Goal: Task Accomplishment & Management: Complete application form

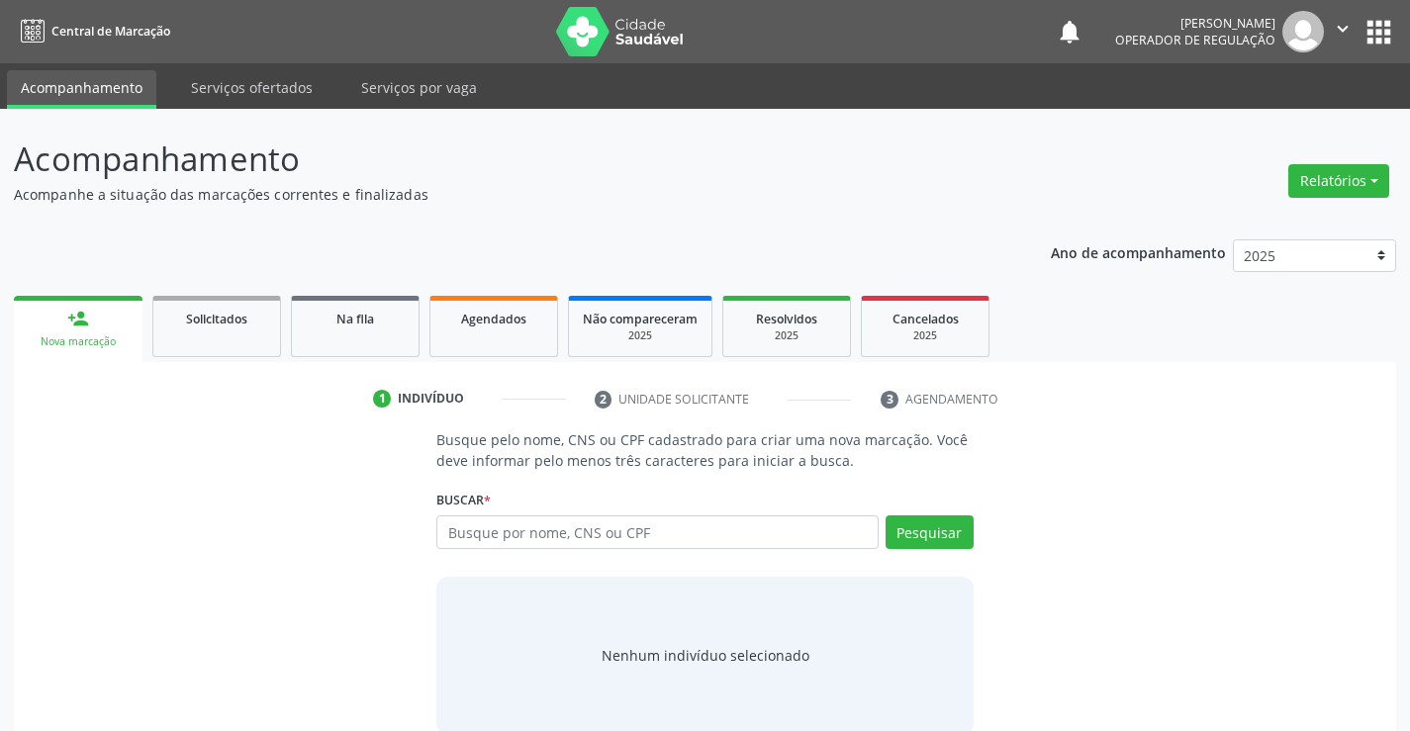
click at [514, 534] on input "text" at bounding box center [656, 533] width 441 height 34
type input "709201283310232"
click at [925, 527] on button "Pesquisar" at bounding box center [930, 533] width 88 height 34
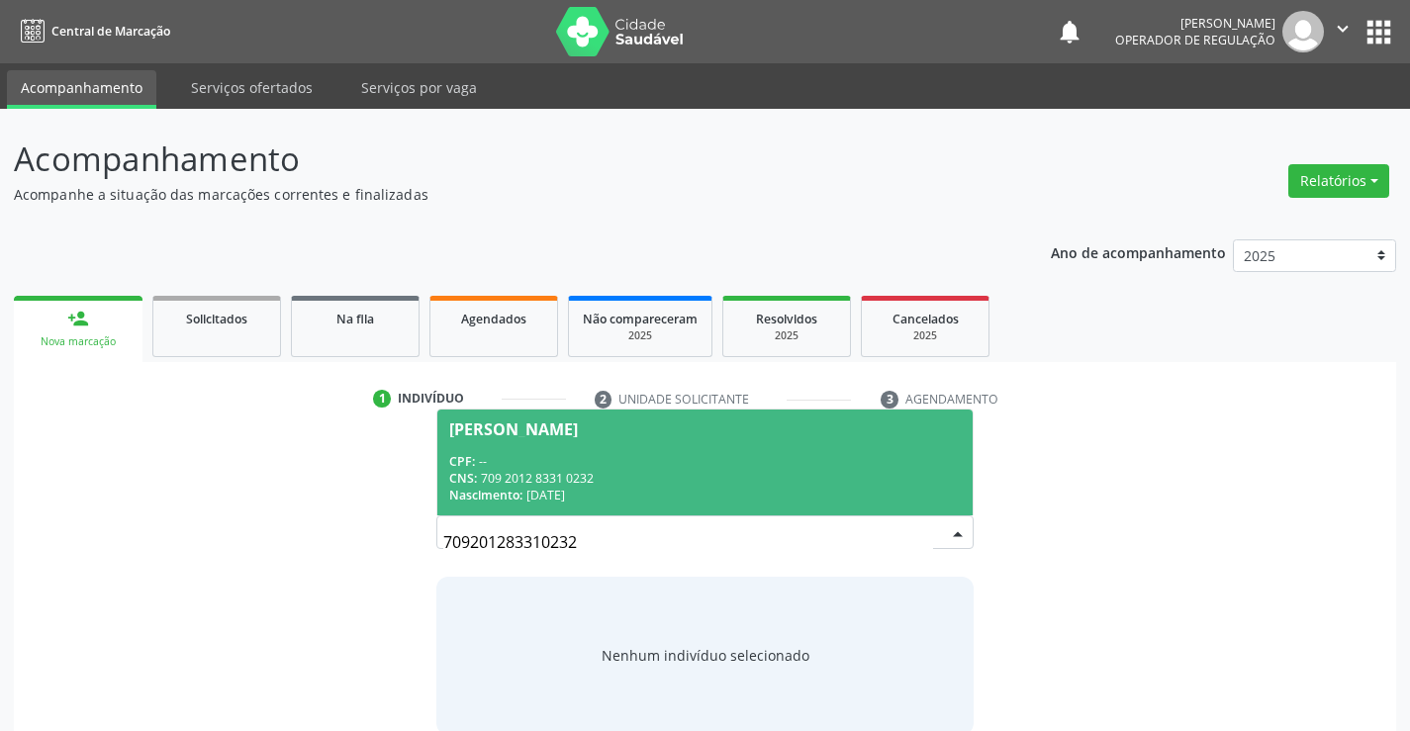
click at [585, 493] on div "Nascimento: [DATE]" at bounding box center [704, 495] width 511 height 17
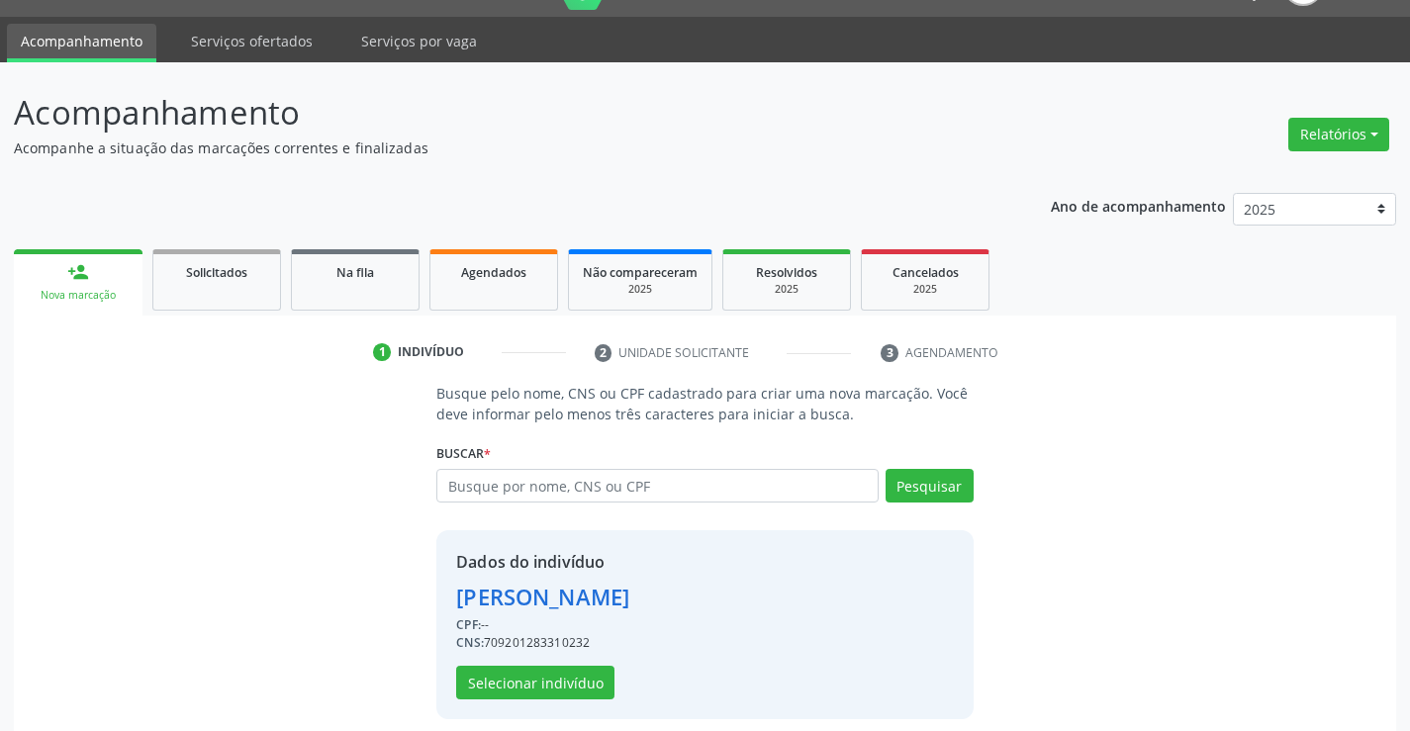
scroll to position [62, 0]
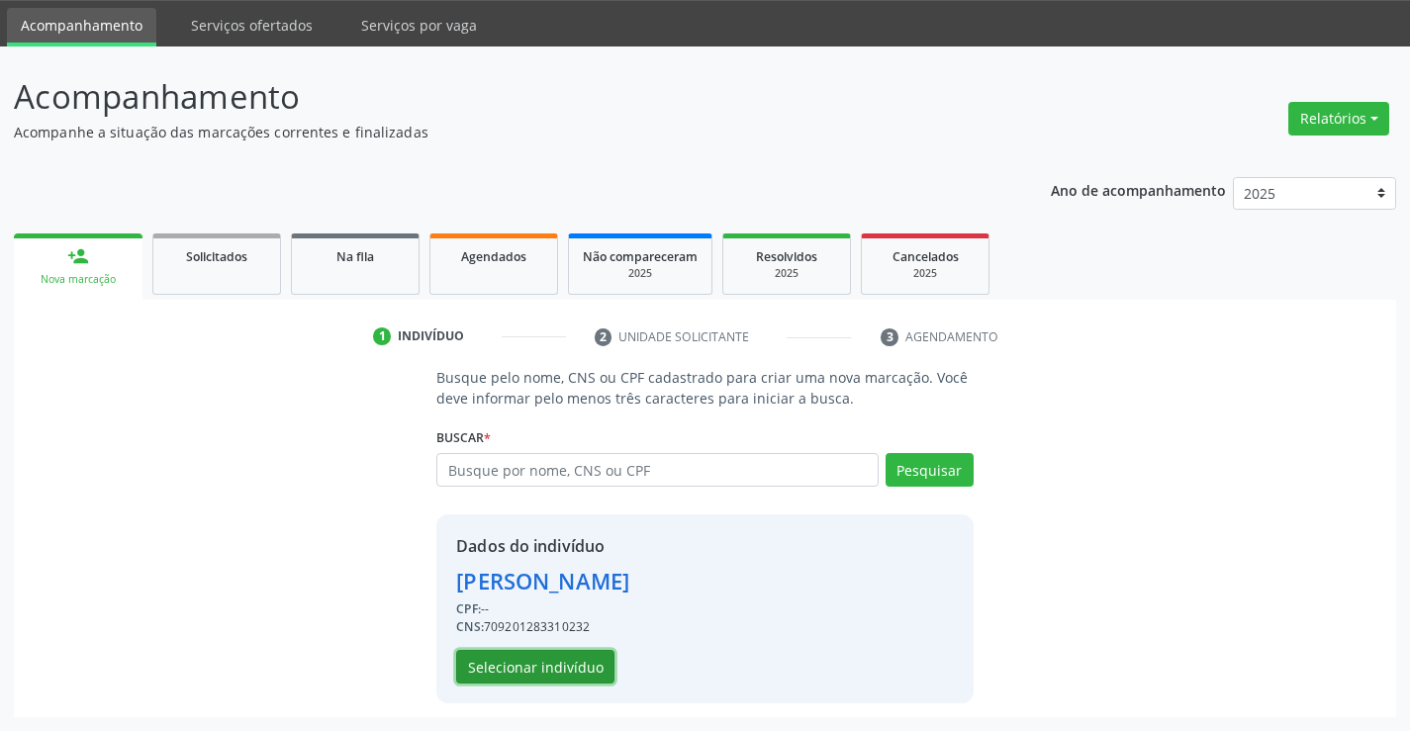
click at [568, 664] on button "Selecionar indivíduo" at bounding box center [535, 667] width 158 height 34
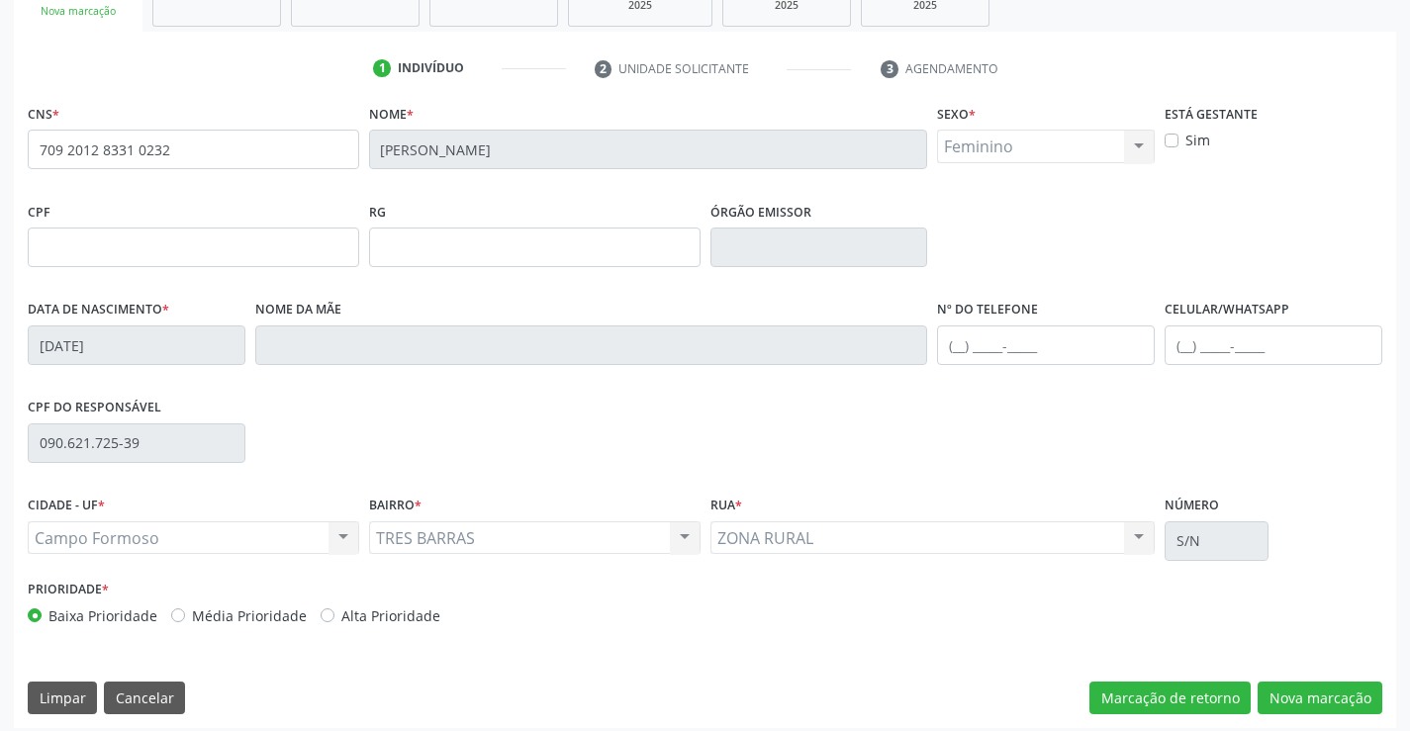
scroll to position [341, 0]
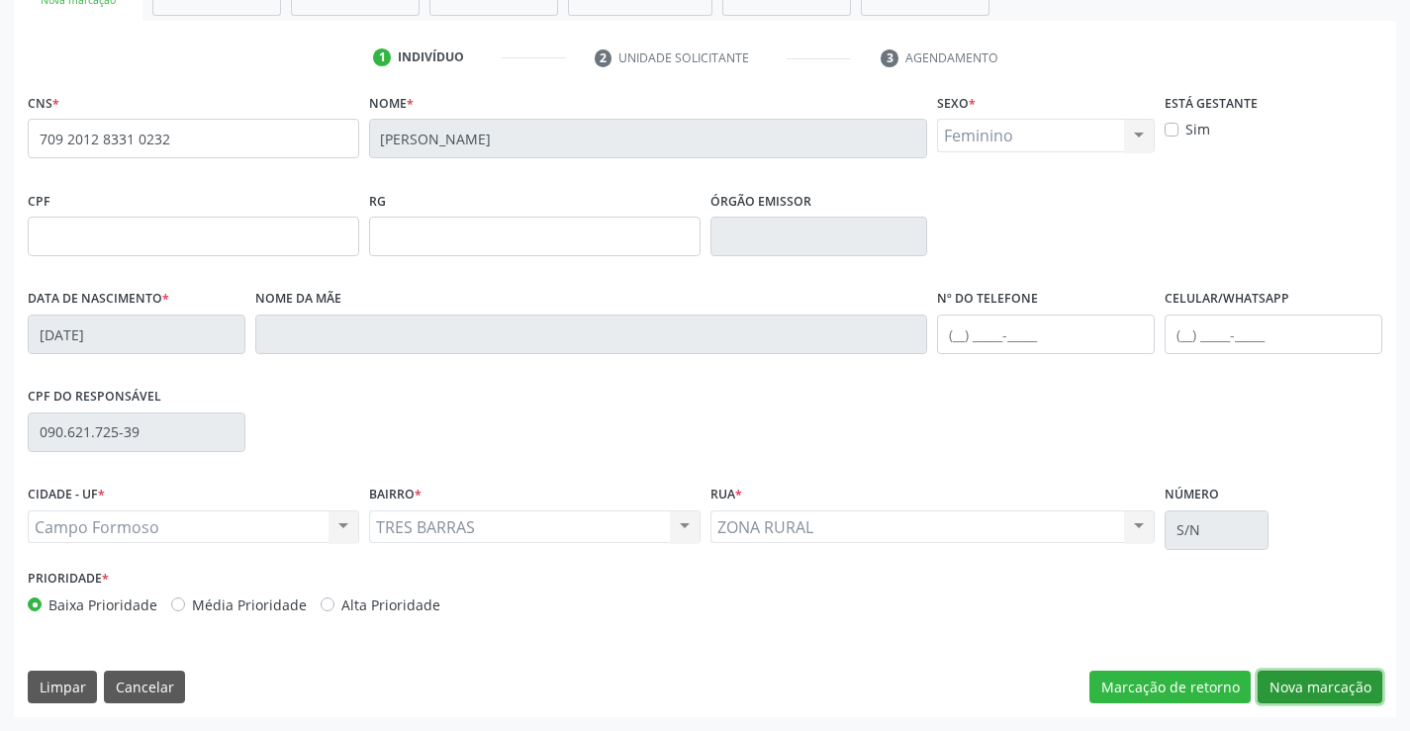
click at [1288, 690] on button "Nova marcação" at bounding box center [1320, 688] width 125 height 34
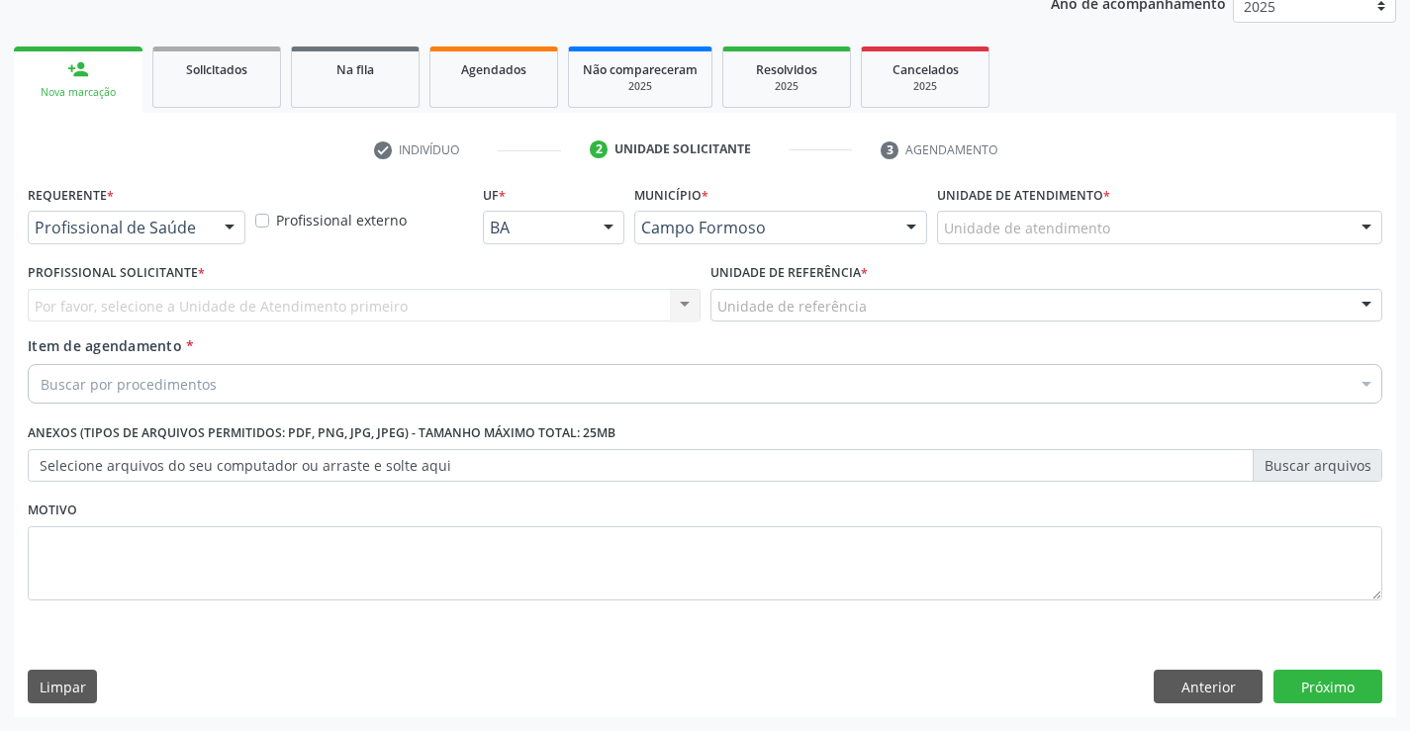
scroll to position [249, 0]
click at [229, 228] on div at bounding box center [230, 229] width 30 height 34
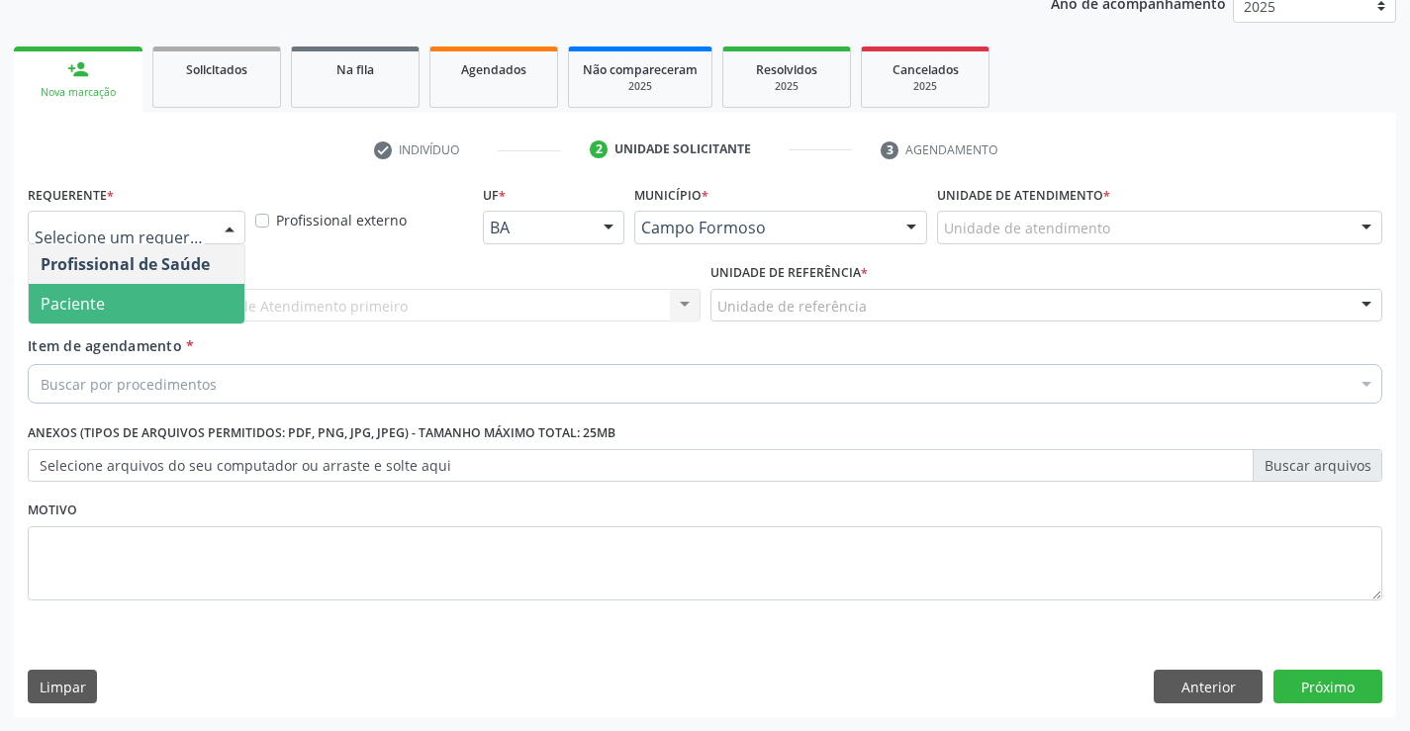
click at [167, 299] on span "Paciente" at bounding box center [137, 304] width 216 height 40
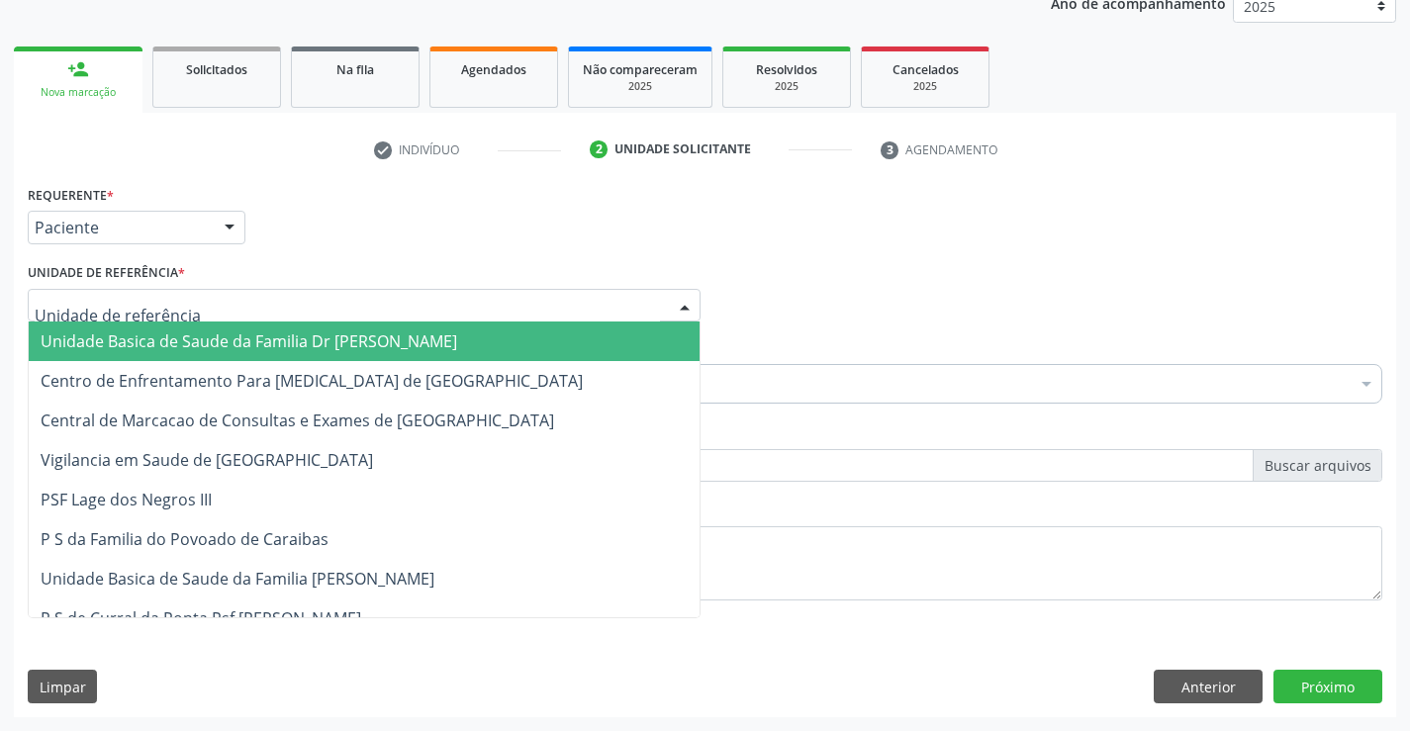
click at [182, 297] on div at bounding box center [364, 306] width 673 height 34
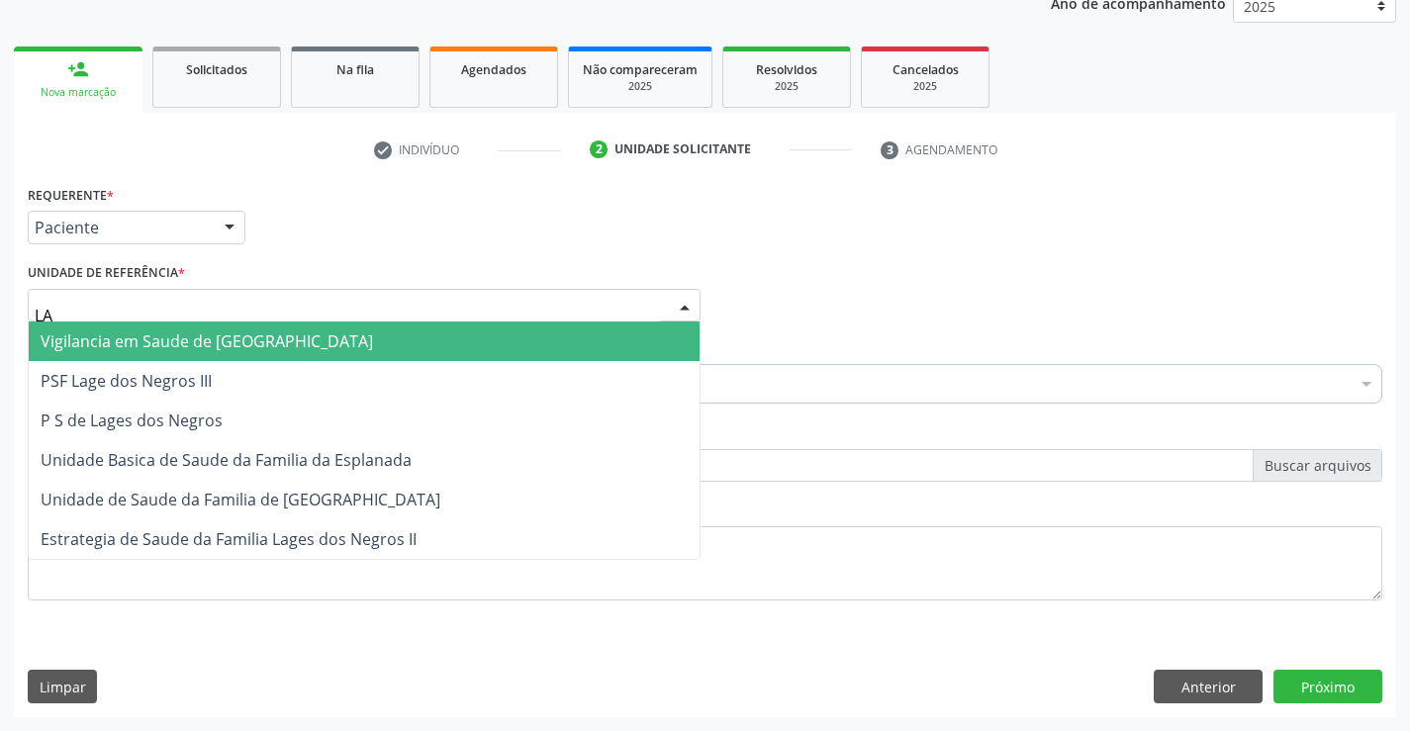
type input "LAG"
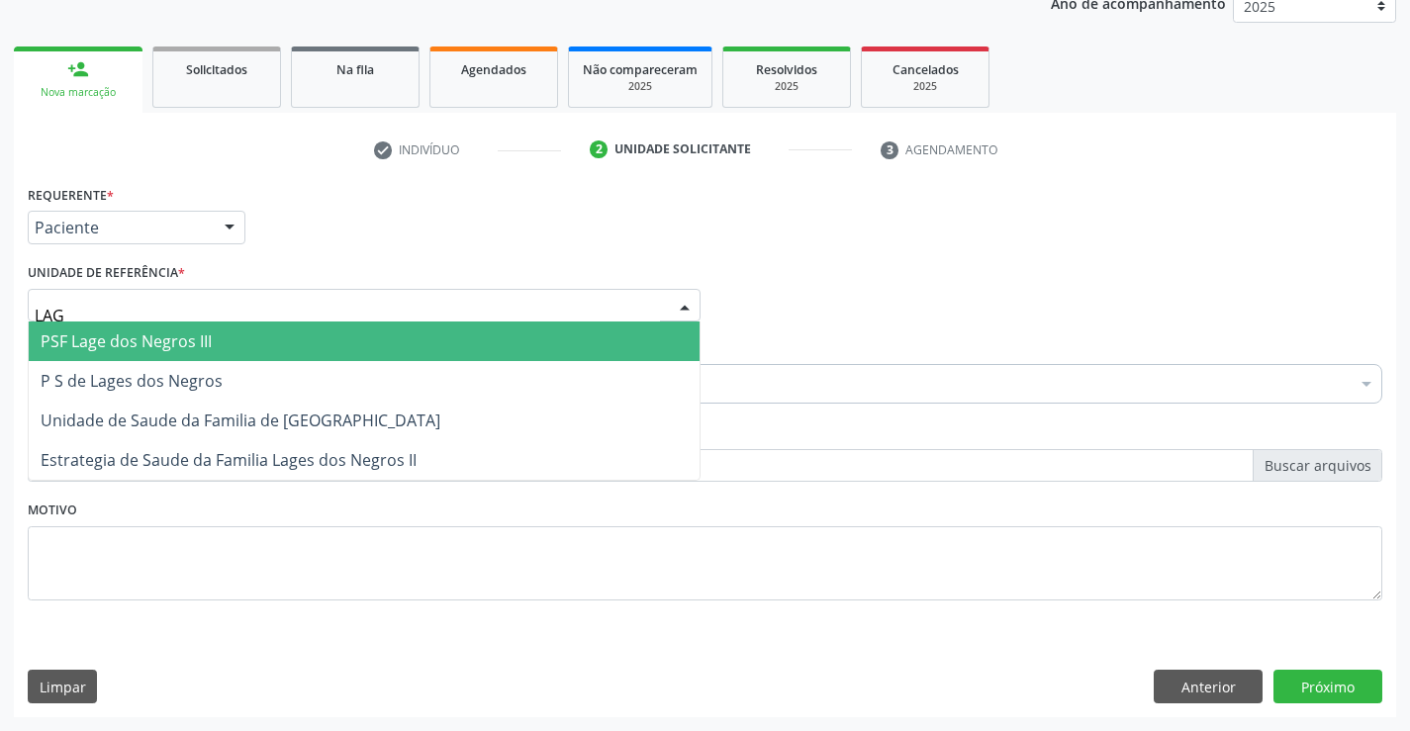
click at [218, 331] on span "PSF Lage dos Negros III" at bounding box center [364, 342] width 671 height 40
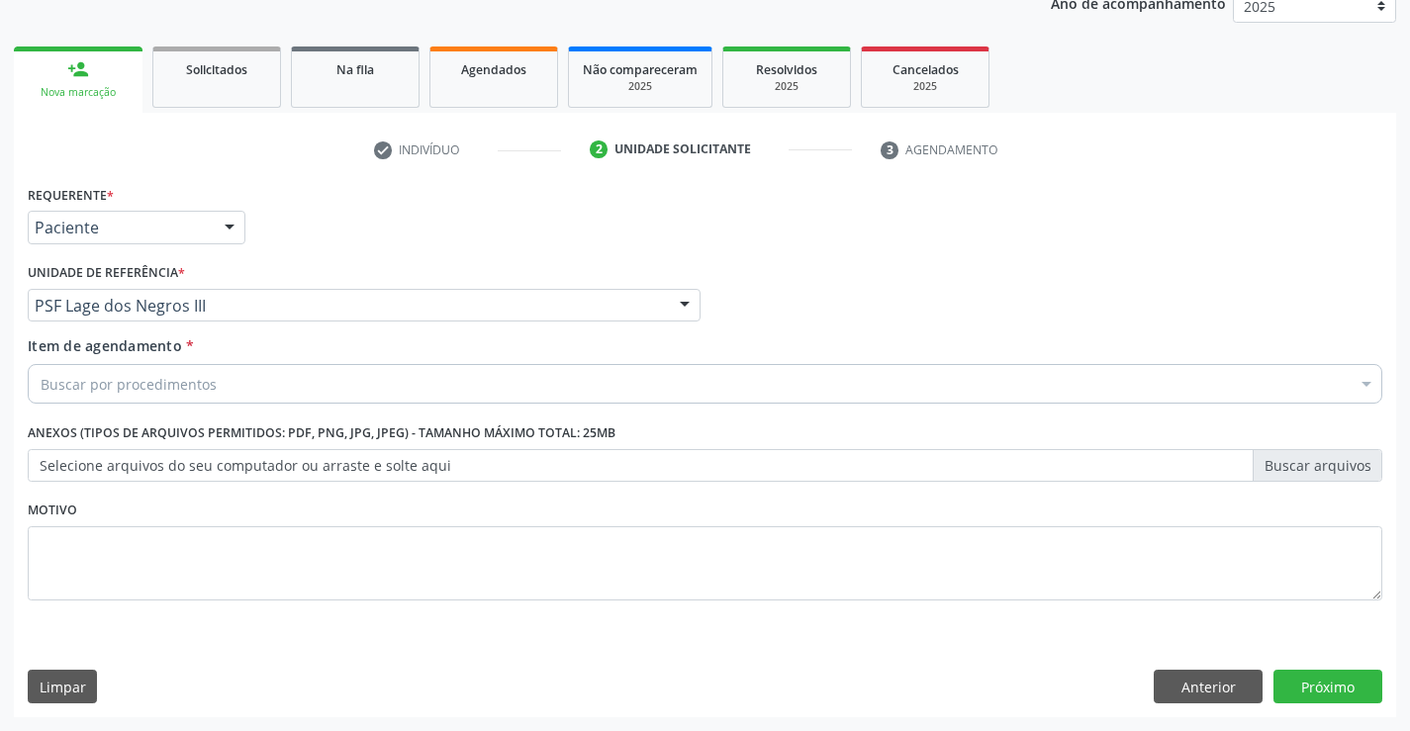
click at [214, 377] on div "Buscar por procedimentos" at bounding box center [705, 384] width 1355 height 40
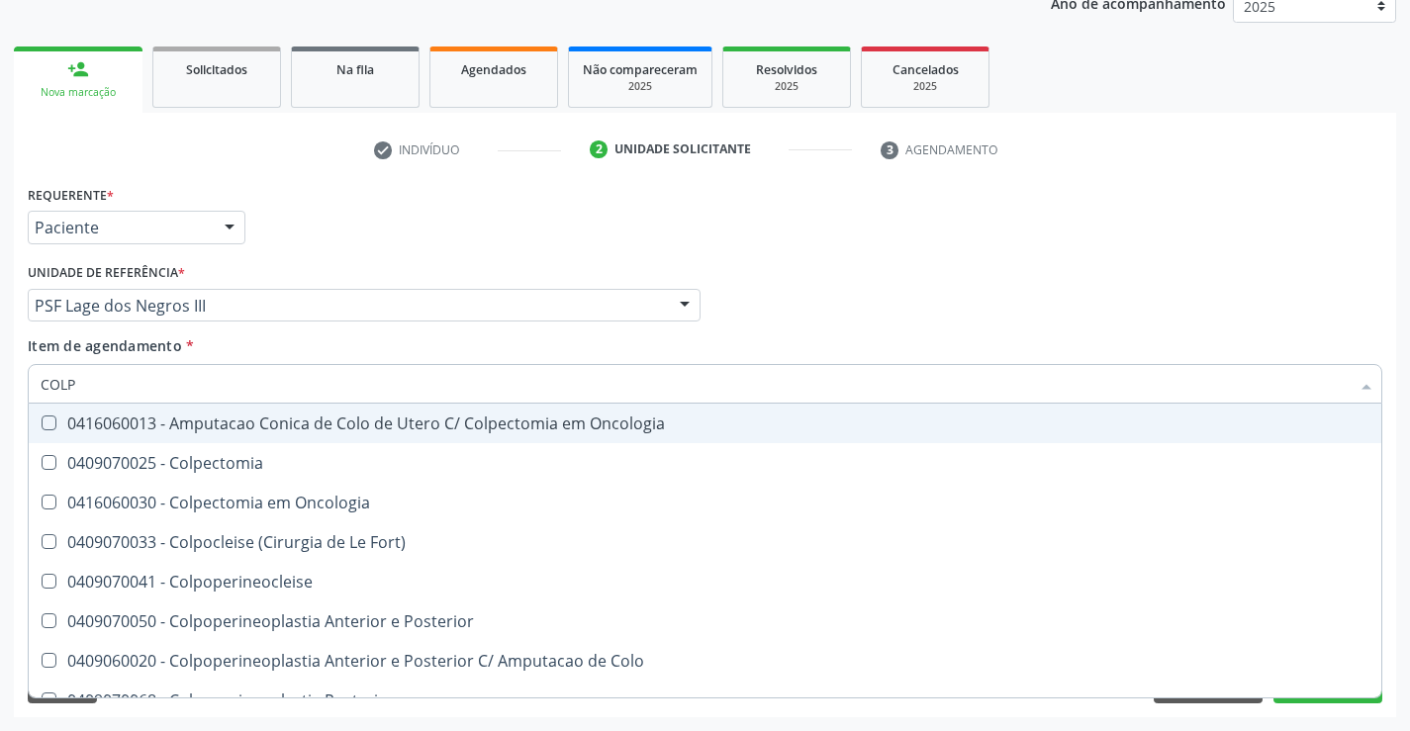
type input "COLPO"
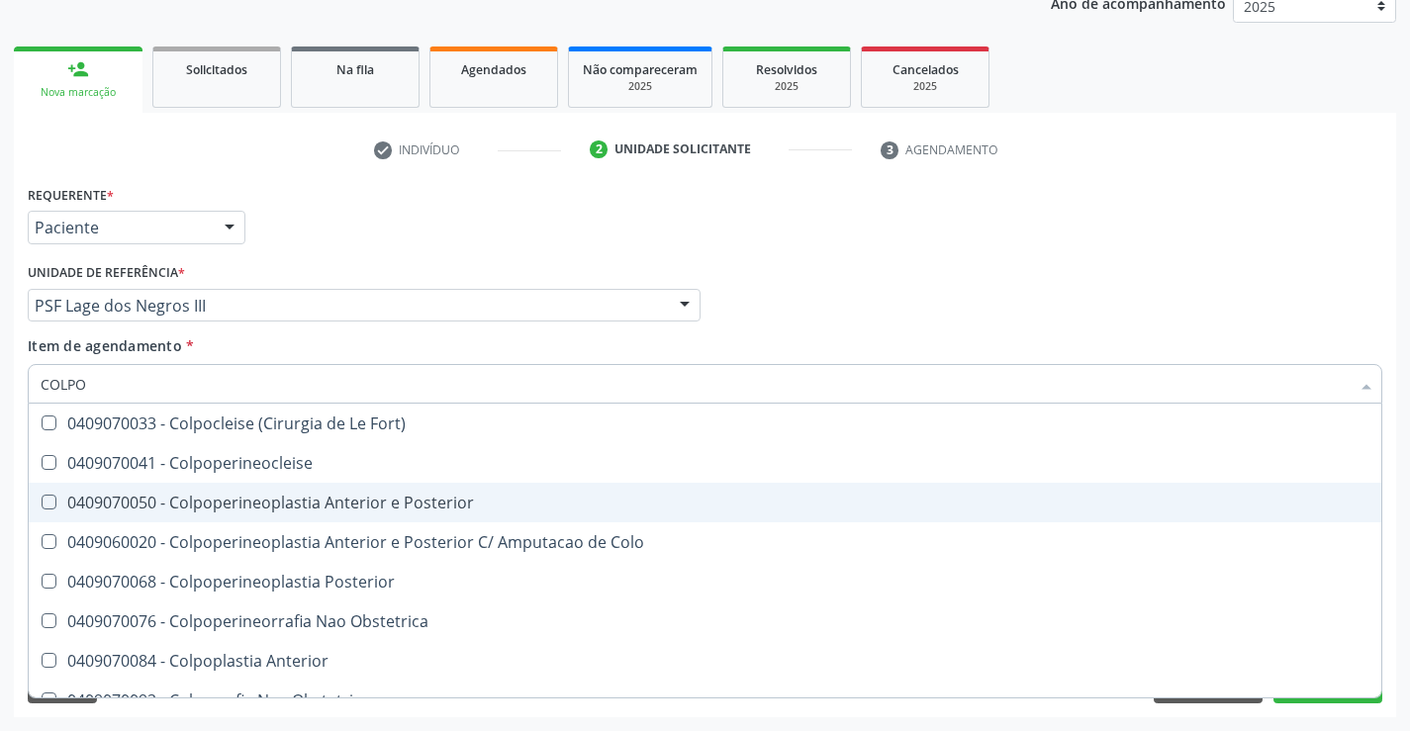
click at [309, 501] on div "0409070050 - Colpoperineoplastia Anterior e Posterior" at bounding box center [705, 503] width 1329 height 16
checkbox Posterior "true"
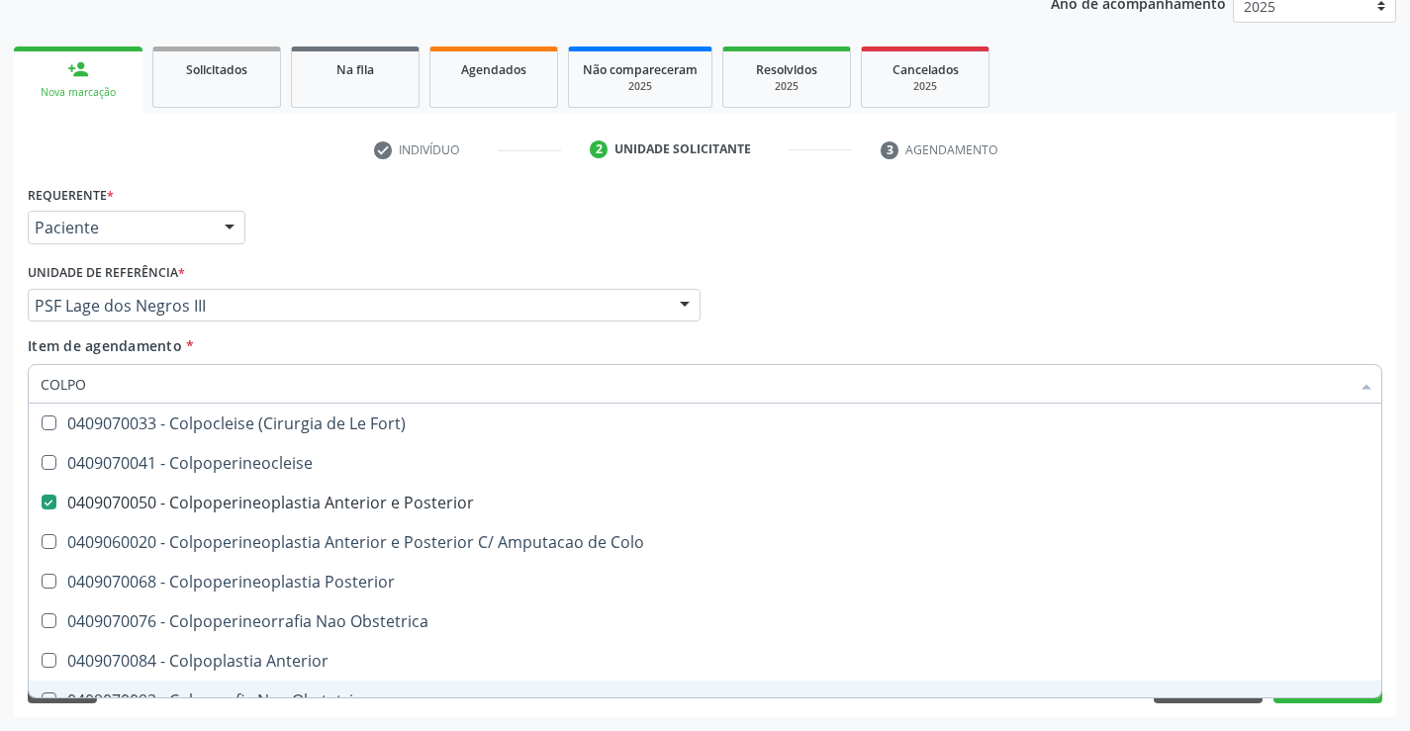
click at [1321, 698] on div "Desfazer seleção 0409070033 - Colpocleise (Cirurgia de [GEOGRAPHIC_DATA]) 04090…" at bounding box center [705, 551] width 1355 height 294
click at [1323, 699] on button "Próximo" at bounding box center [1328, 687] width 109 height 34
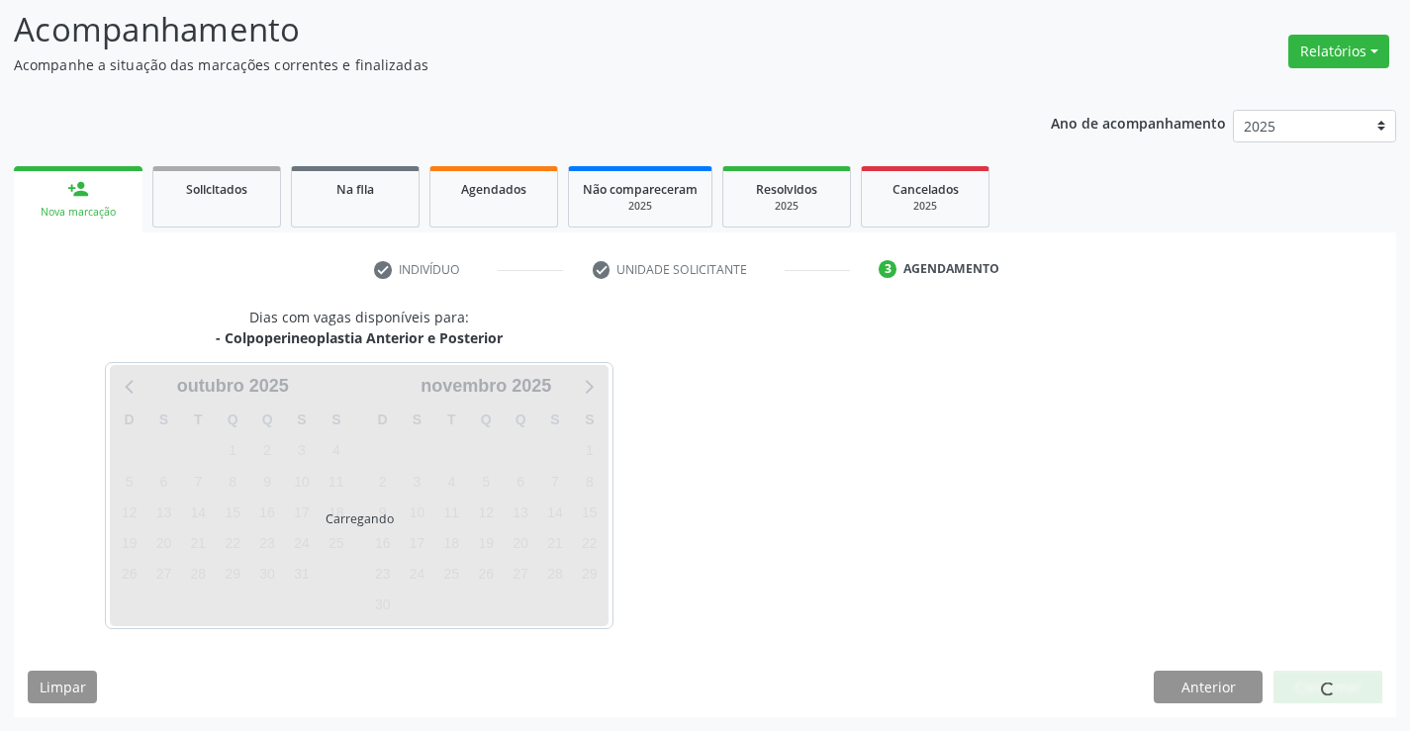
scroll to position [130, 0]
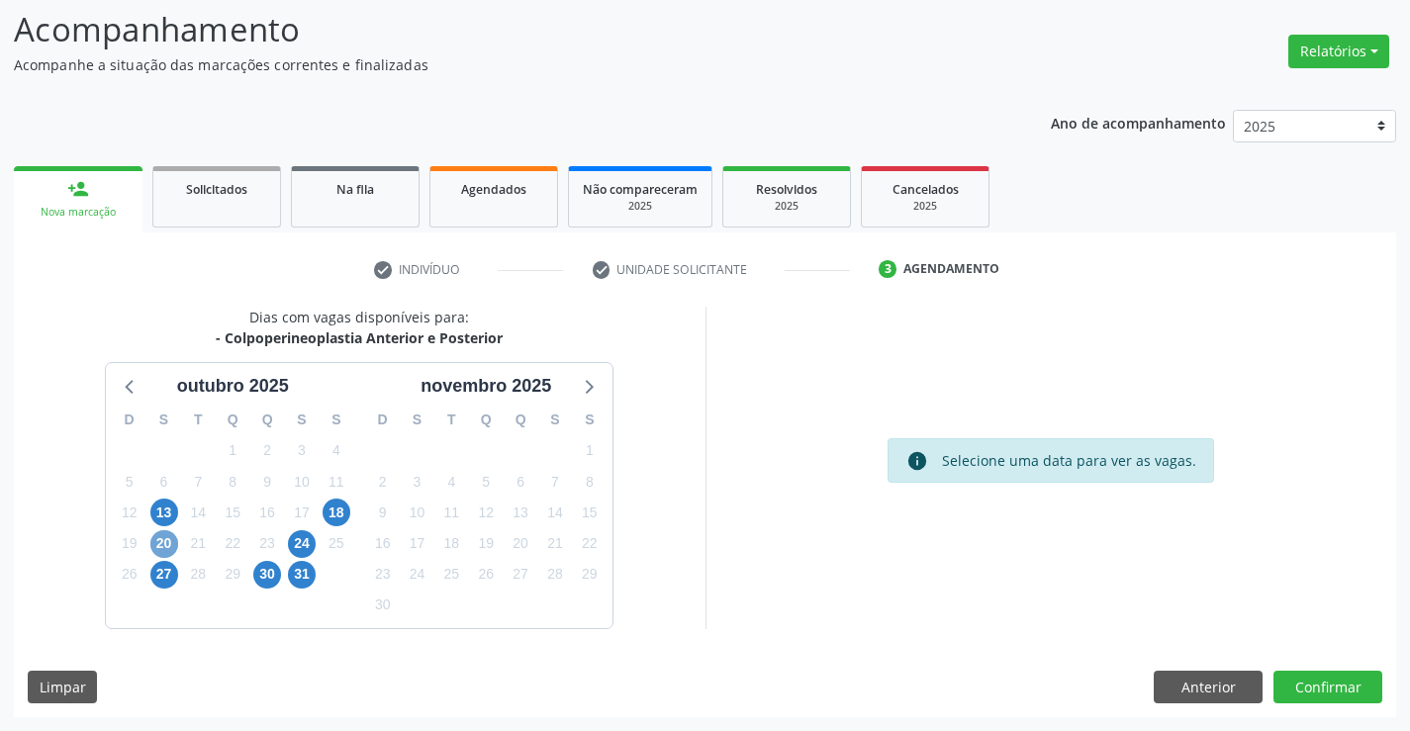
click at [158, 540] on span "20" at bounding box center [164, 544] width 28 height 28
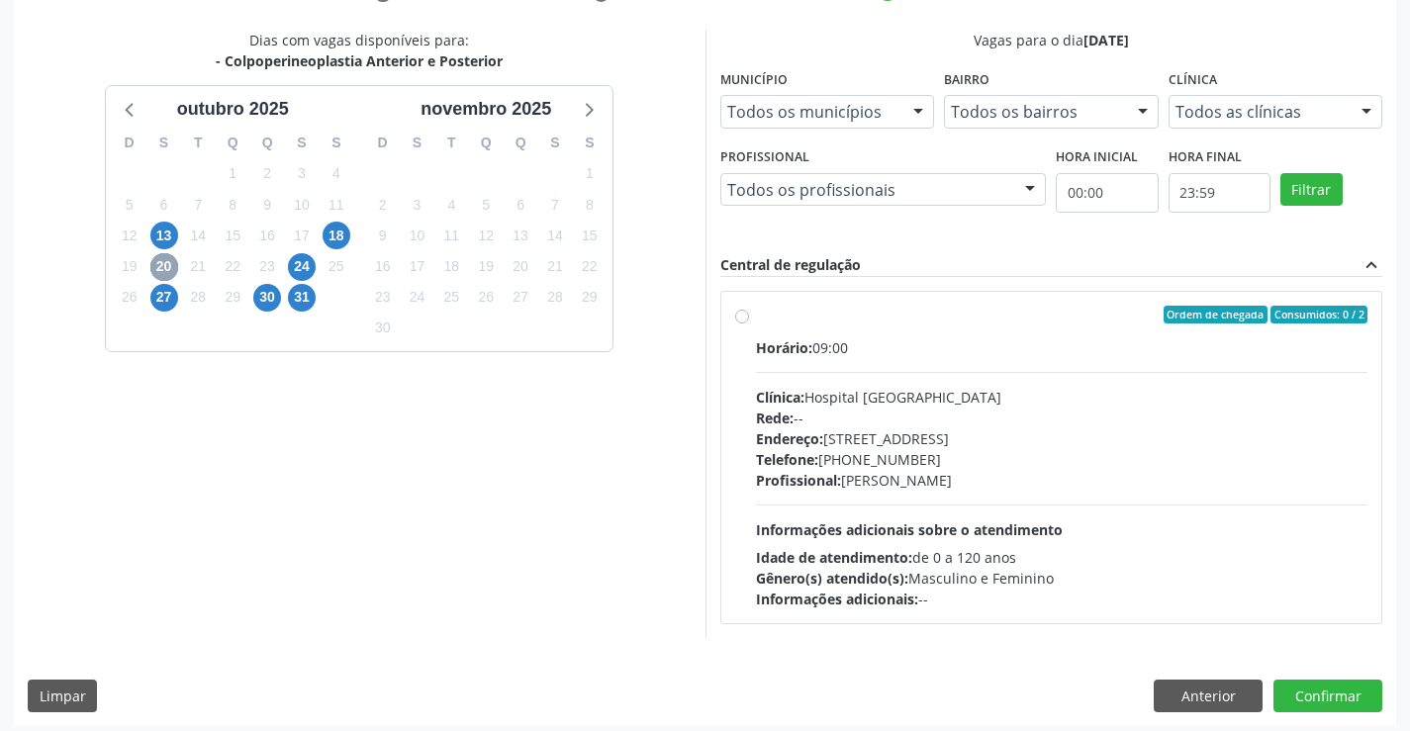
scroll to position [416, 0]
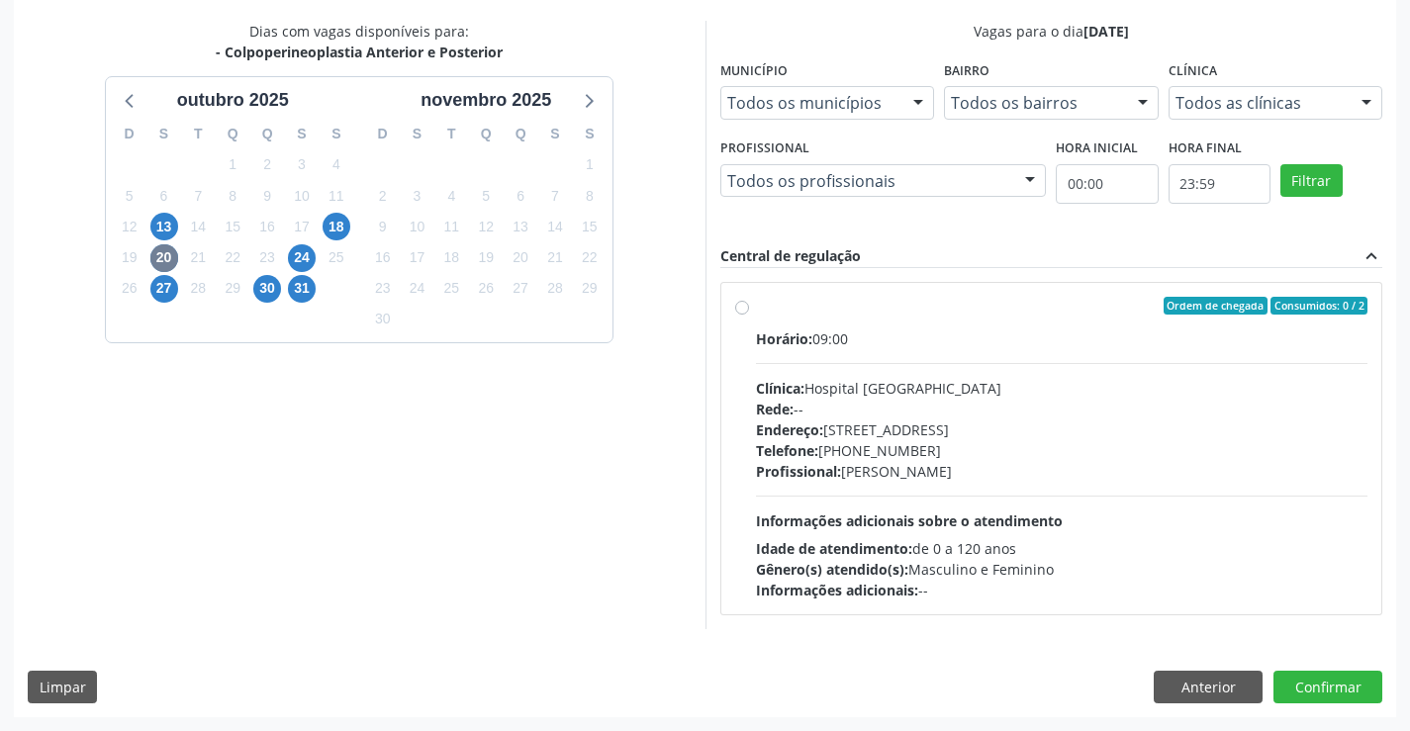
click at [756, 308] on label "Ordem de chegada Consumidos: 0 / 2 Horário: 09:00 Clínica: Hospital [GEOGRAPHIC…" at bounding box center [1062, 449] width 613 height 304
click at [738, 308] on input "Ordem de chegada Consumidos: 0 / 2 Horário: 09:00 Clínica: Hospital [GEOGRAPHIC…" at bounding box center [742, 306] width 14 height 18
radio input "true"
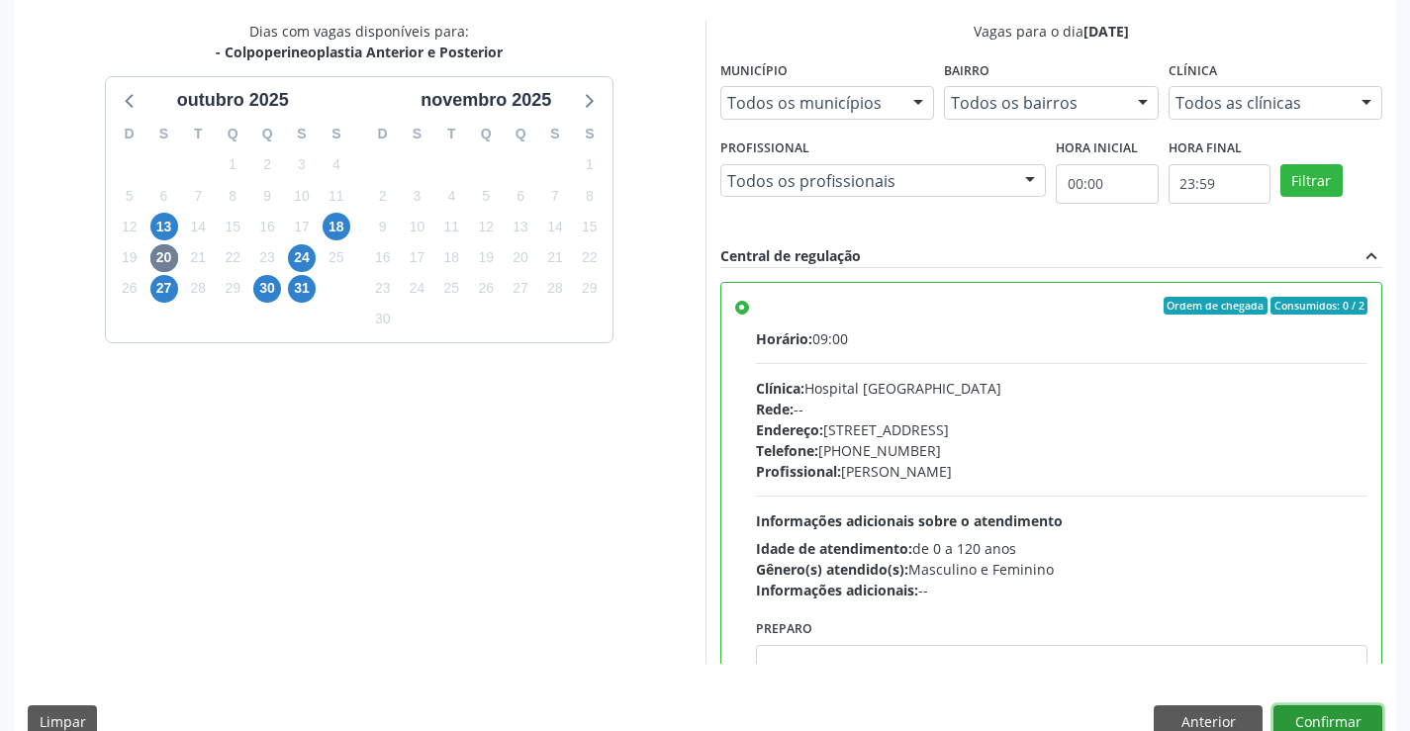
click at [1346, 716] on button "Confirmar" at bounding box center [1328, 723] width 109 height 34
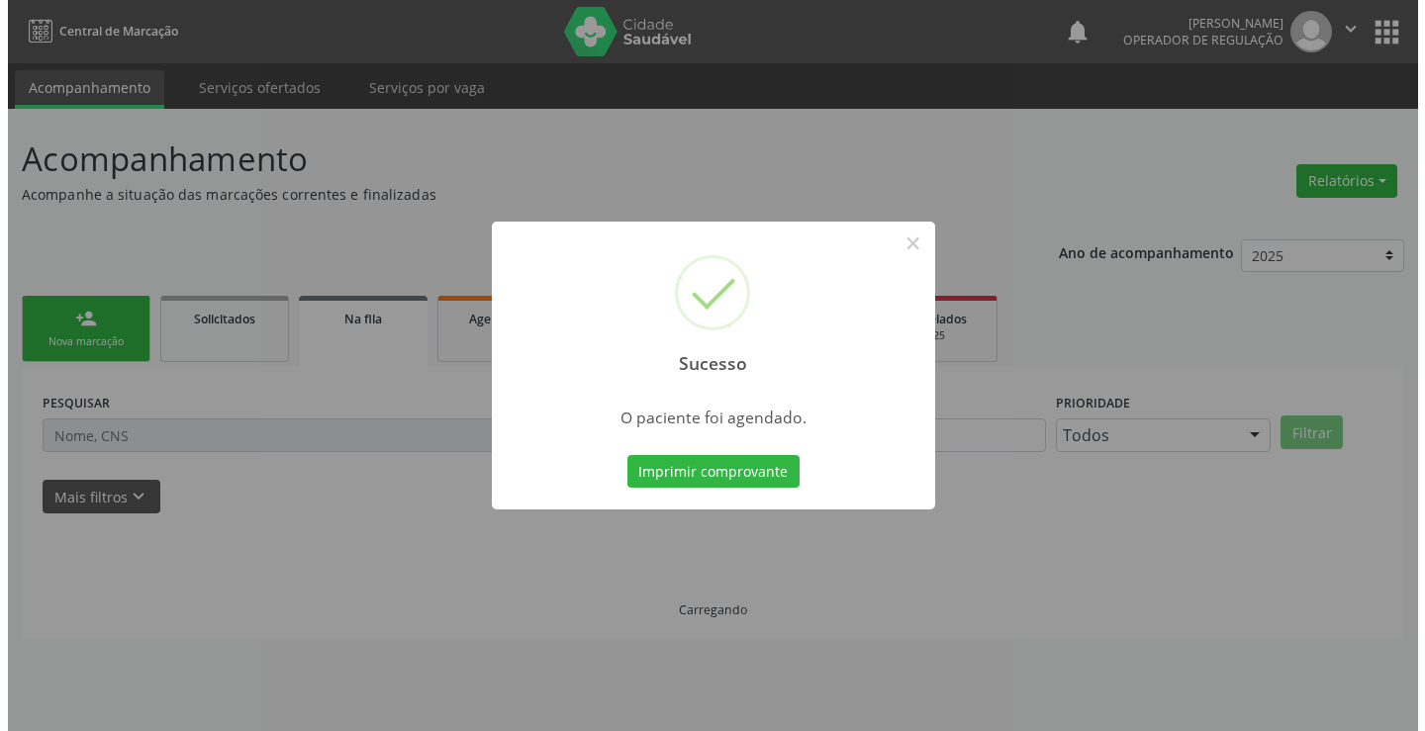
scroll to position [0, 0]
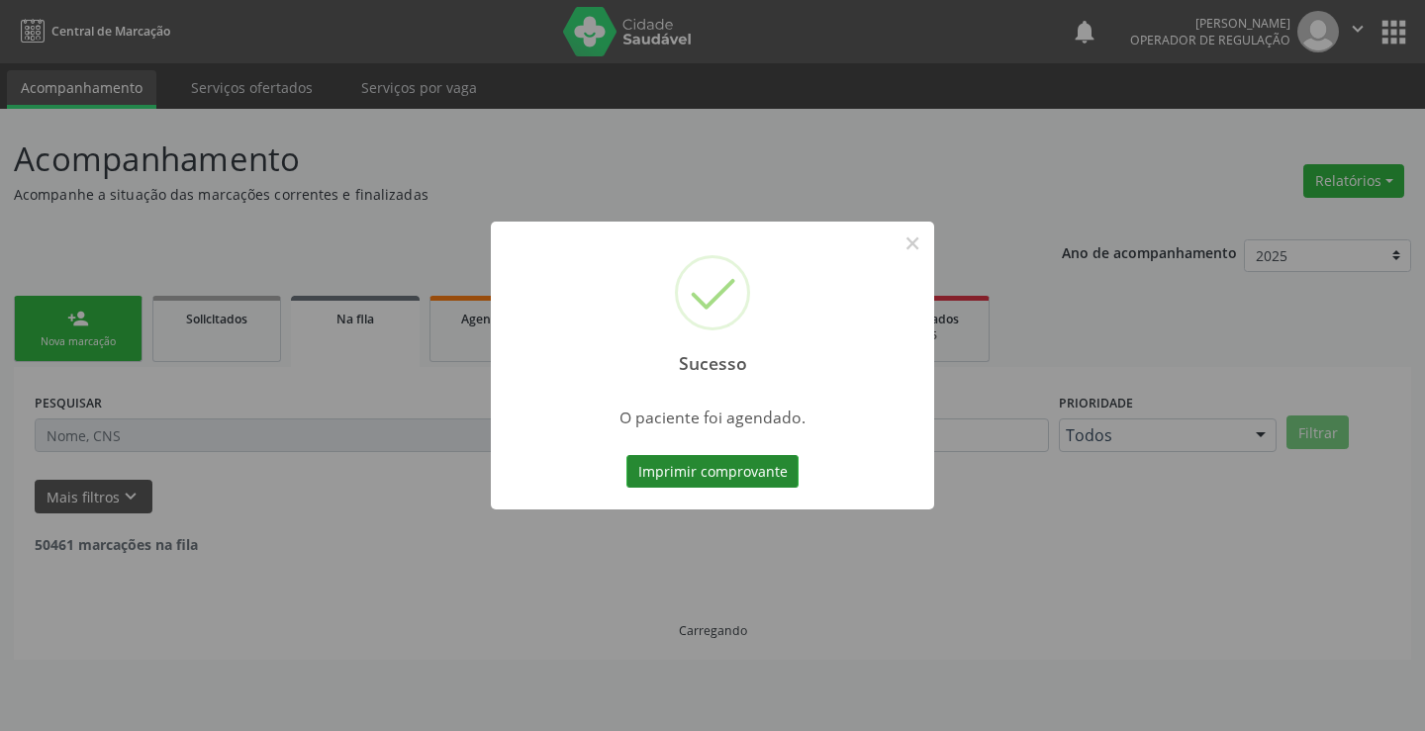
click at [684, 476] on button "Imprimir comprovante" at bounding box center [712, 472] width 172 height 34
